Goal: Information Seeking & Learning: Learn about a topic

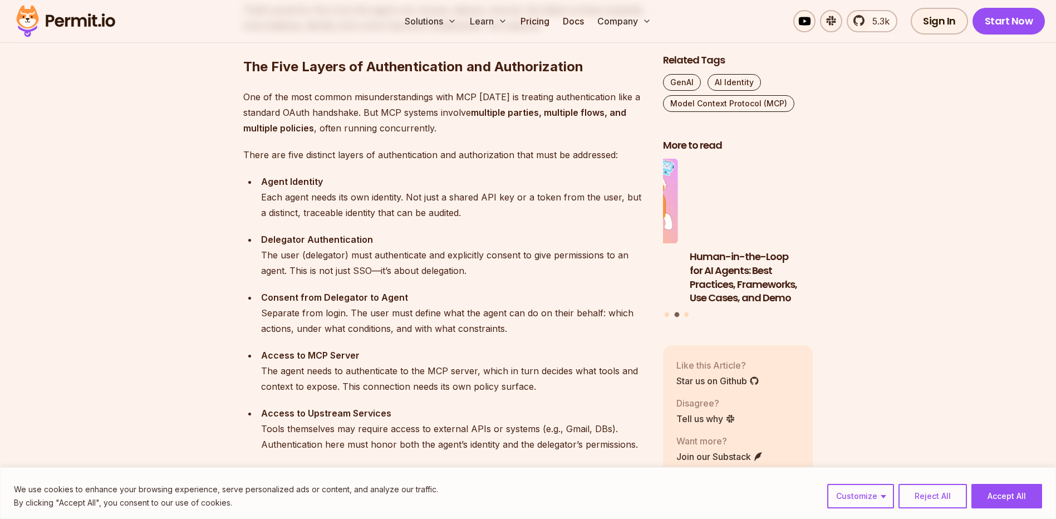
scroll to position [1115, 0]
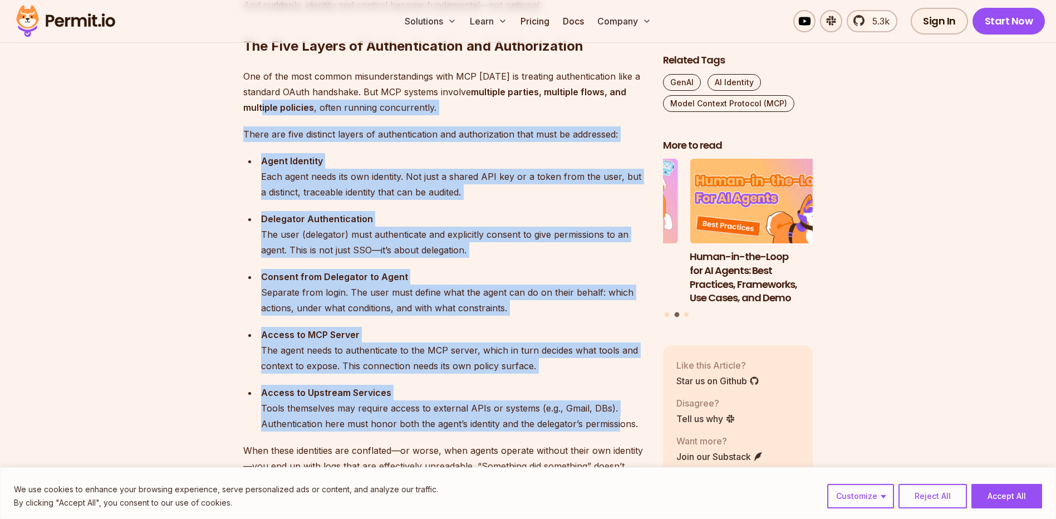
drag, startPoint x: 260, startPoint y: 112, endPoint x: 621, endPoint y: 422, distance: 475.5
click at [511, 205] on ul "Agent Identity Each agent needs its own identity. Not just a shared API key or …" at bounding box center [444, 292] width 402 height 278
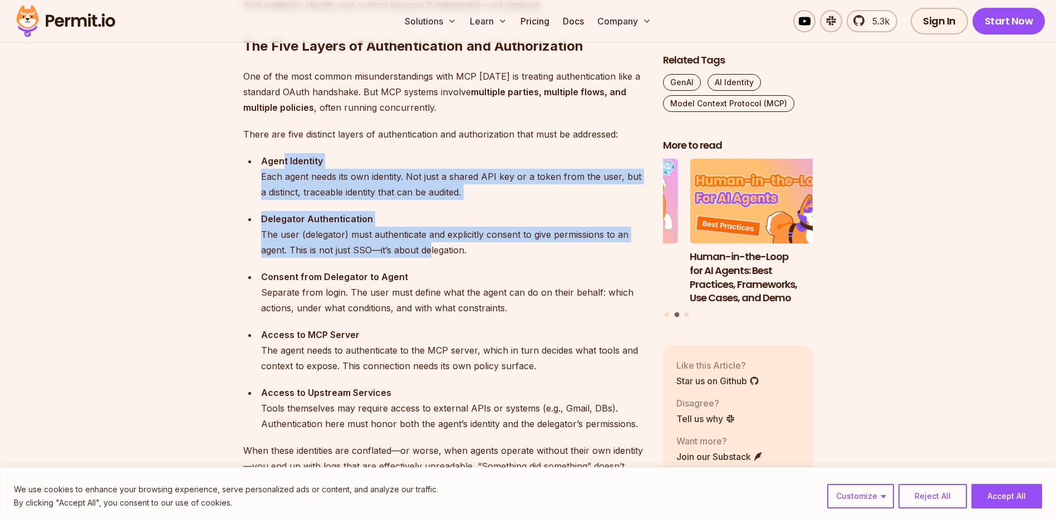
drag, startPoint x: 281, startPoint y: 161, endPoint x: 430, endPoint y: 244, distance: 170.6
click at [430, 244] on ul "Agent Identity Each agent needs its own identity. Not just a shared API key or …" at bounding box center [444, 292] width 402 height 278
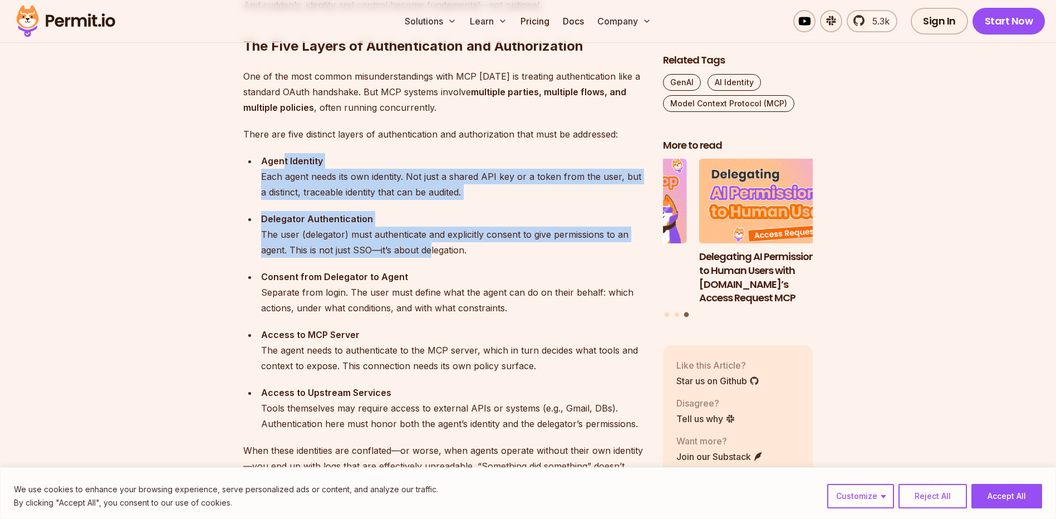
drag, startPoint x: 430, startPoint y: 244, endPoint x: 427, endPoint y: 235, distance: 8.8
click at [427, 235] on div "Delegator Authentication The user (delegator) must authenticate and explicitly …" at bounding box center [453, 234] width 384 height 47
drag, startPoint x: 351, startPoint y: 172, endPoint x: 432, endPoint y: 257, distance: 116.9
click at [432, 257] on ul "Agent Identity Each agent needs its own identity. Not just a shared API key or …" at bounding box center [444, 292] width 402 height 278
drag, startPoint x: 432, startPoint y: 257, endPoint x: 429, endPoint y: 252, distance: 5.7
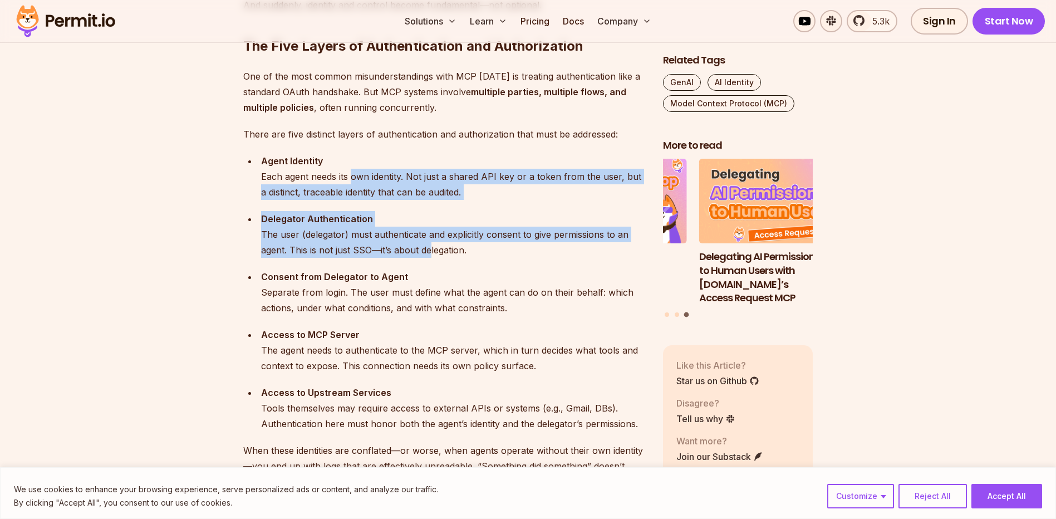
click at [429, 252] on div "Delegator Authentication The user (delegator) must authenticate and explicitly …" at bounding box center [453, 234] width 384 height 47
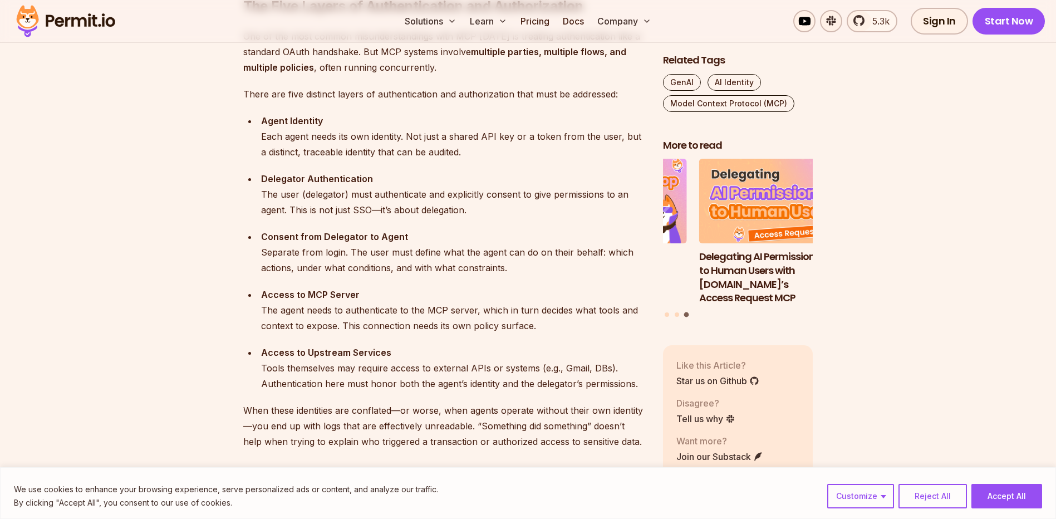
scroll to position [1167, 0]
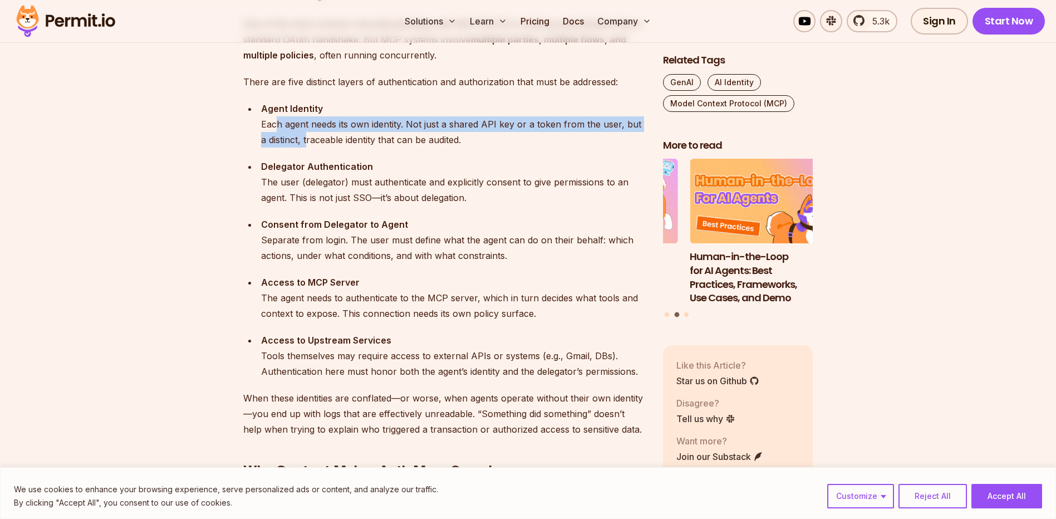
drag, startPoint x: 278, startPoint y: 120, endPoint x: 300, endPoint y: 147, distance: 34.8
click at [300, 147] on div "Agent Identity Each agent needs its own identity. Not just a shared API key or …" at bounding box center [453, 124] width 384 height 47
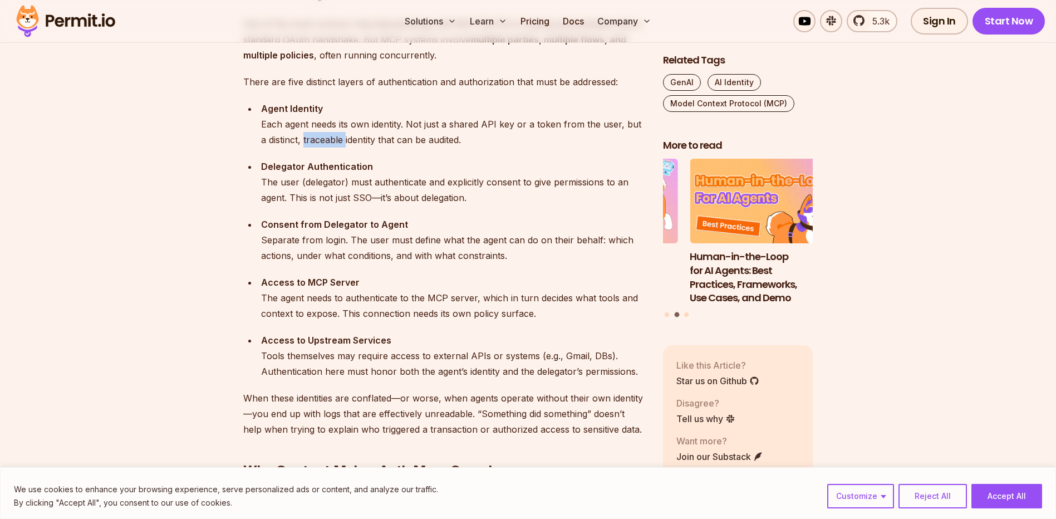
click at [300, 147] on div "Agent Identity Each agent needs its own identity. Not just a shared API key or …" at bounding box center [453, 124] width 384 height 47
drag, startPoint x: 300, startPoint y: 147, endPoint x: 299, endPoint y: 169, distance: 22.3
click at [299, 169] on strong "Delegator Authentication" at bounding box center [317, 166] width 112 height 11
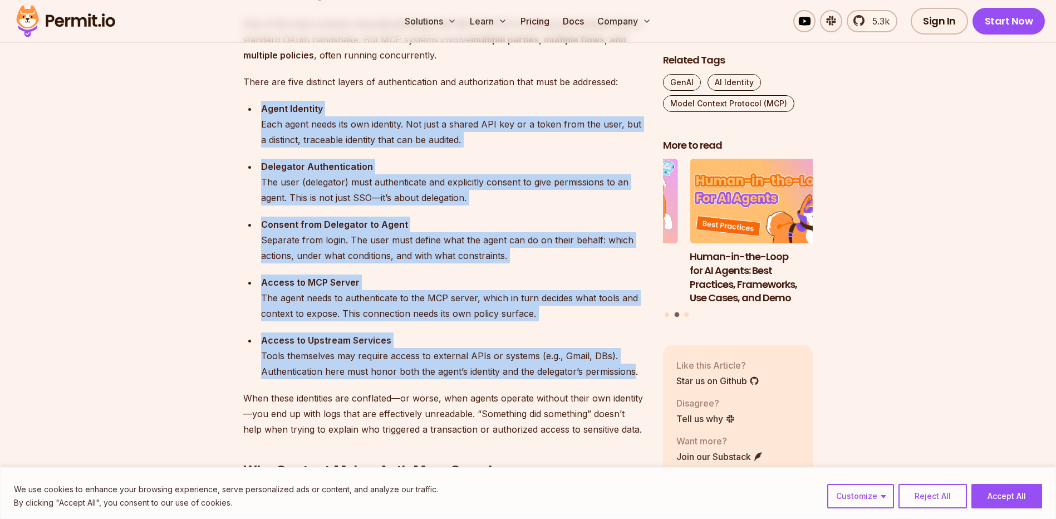
drag, startPoint x: 260, startPoint y: 111, endPoint x: 632, endPoint y: 366, distance: 450.7
click at [632, 366] on ul "Agent Identity Each agent needs its own identity. Not just a shared API key or …" at bounding box center [444, 240] width 402 height 278
copy ul "Agent Identity Each agent needs its own identity. Not just a shared API key or …"
